Goal: Transaction & Acquisition: Purchase product/service

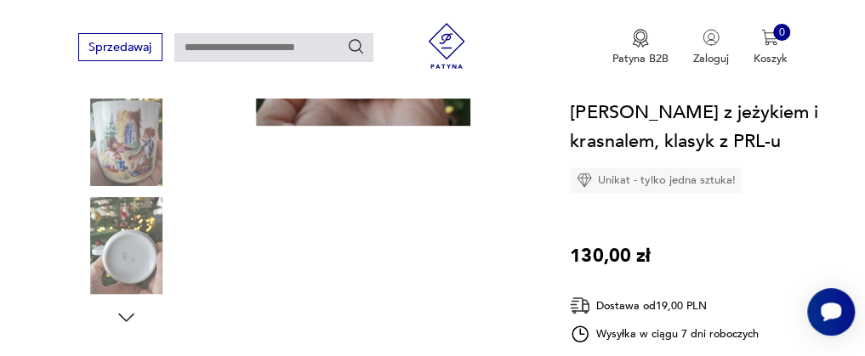
scroll to position [255, 0]
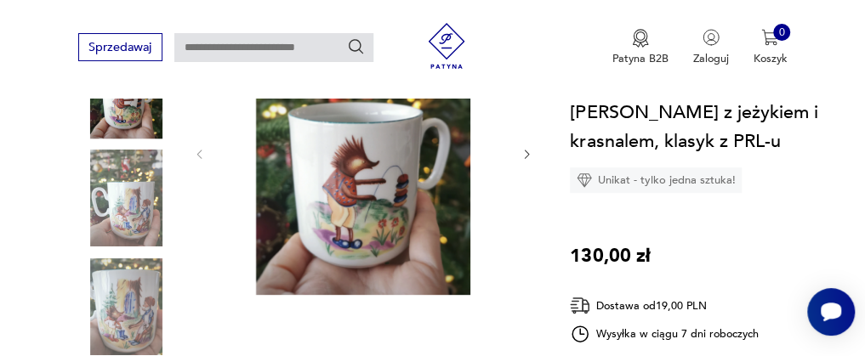
click at [524, 150] on icon "button" at bounding box center [526, 154] width 5 height 9
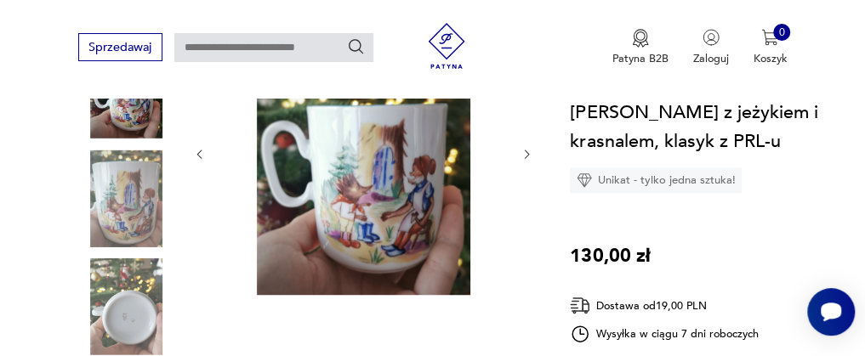
click at [524, 150] on icon "button" at bounding box center [526, 154] width 5 height 9
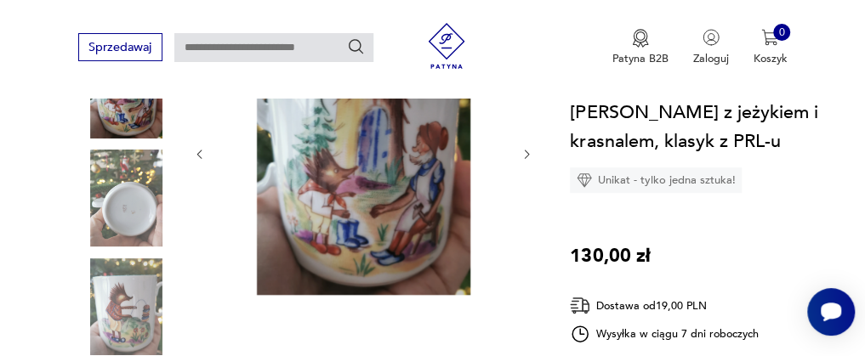
click at [524, 150] on icon "button" at bounding box center [526, 154] width 5 height 9
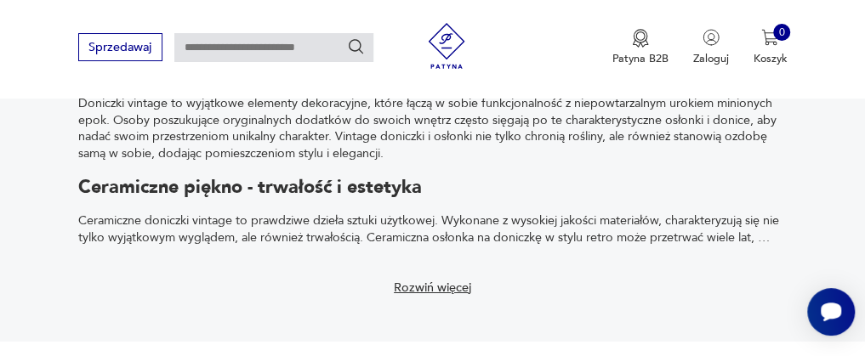
scroll to position [2603, 0]
